Goal: Information Seeking & Learning: Learn about a topic

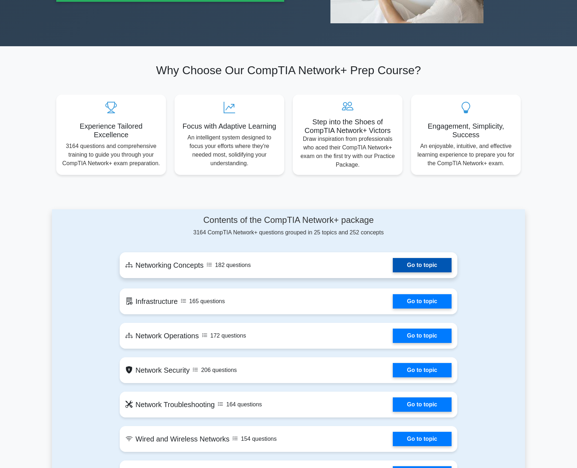
click at [393, 258] on link "Go to topic" at bounding box center [422, 265] width 59 height 14
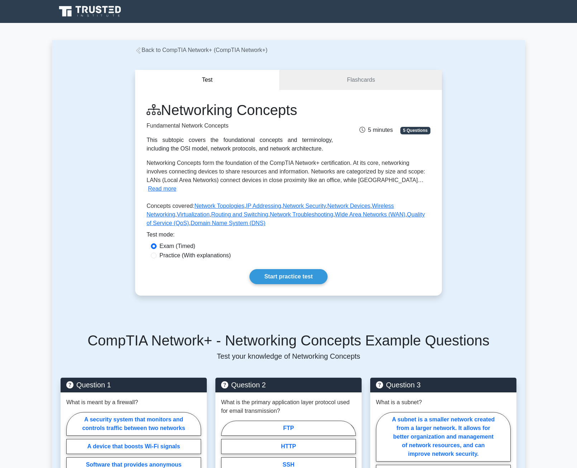
click at [187, 251] on label "Practice (With explanations)" at bounding box center [195, 255] width 71 height 9
click at [157, 253] on input "Practice (With explanations)" at bounding box center [154, 256] width 6 height 6
radio input "true"
click at [250, 269] on link "Start practice test" at bounding box center [289, 276] width 78 height 15
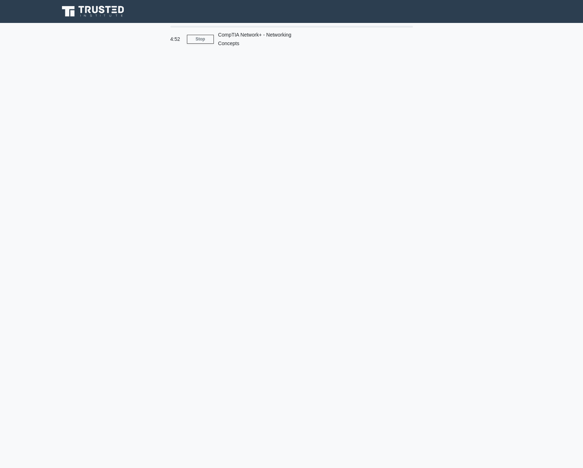
click at [233, 89] on main "4:52 Stop CompTIA Network+ - Networking Concepts" at bounding box center [291, 245] width 583 height 445
drag, startPoint x: 173, startPoint y: 34, endPoint x: 194, endPoint y: 43, distance: 23.1
click at [194, 43] on div "4:51 Stop CompTIA Network+ - Networking Concepts" at bounding box center [291, 39] width 251 height 23
drag, startPoint x: 194, startPoint y: 43, endPoint x: 275, endPoint y: 42, distance: 81.1
click at [275, 42] on div "CompTIA Network+ - Networking Concepts" at bounding box center [263, 39] width 99 height 23
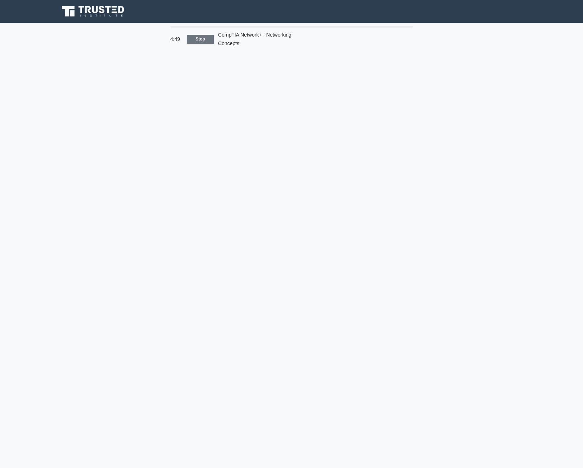
click at [208, 37] on link "Stop" at bounding box center [200, 39] width 27 height 9
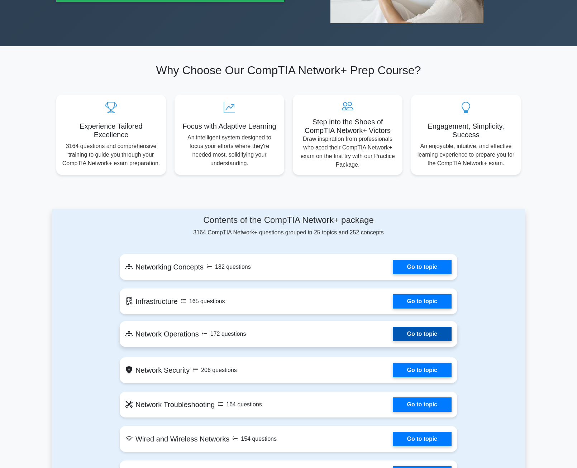
scroll to position [251, 0]
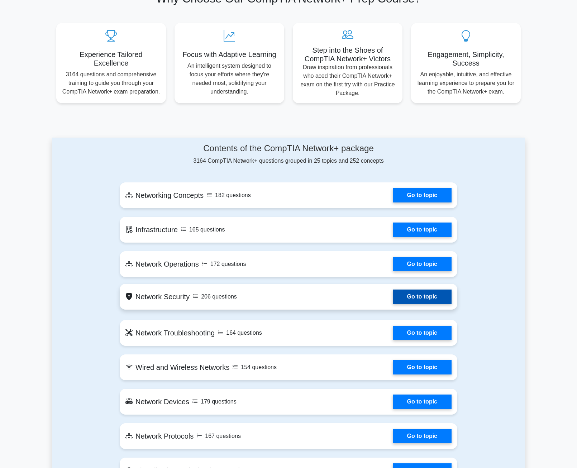
click at [393, 304] on link "Go to topic" at bounding box center [422, 297] width 59 height 14
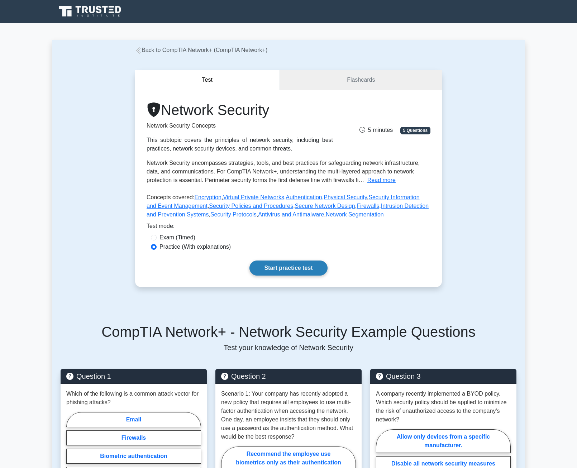
click at [250, 261] on link "Start practice test" at bounding box center [289, 268] width 78 height 15
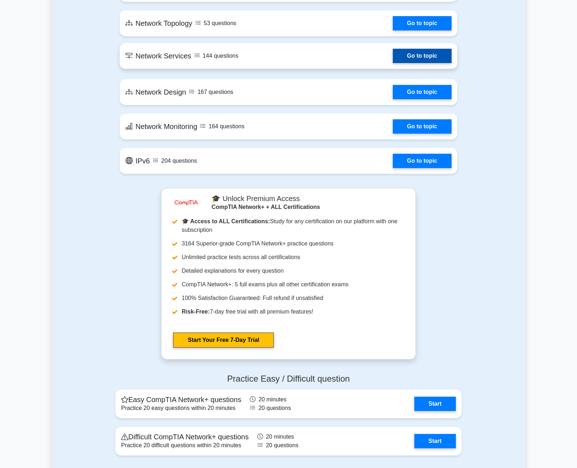
scroll to position [1327, 0]
